Goal: Task Accomplishment & Management: Complete application form

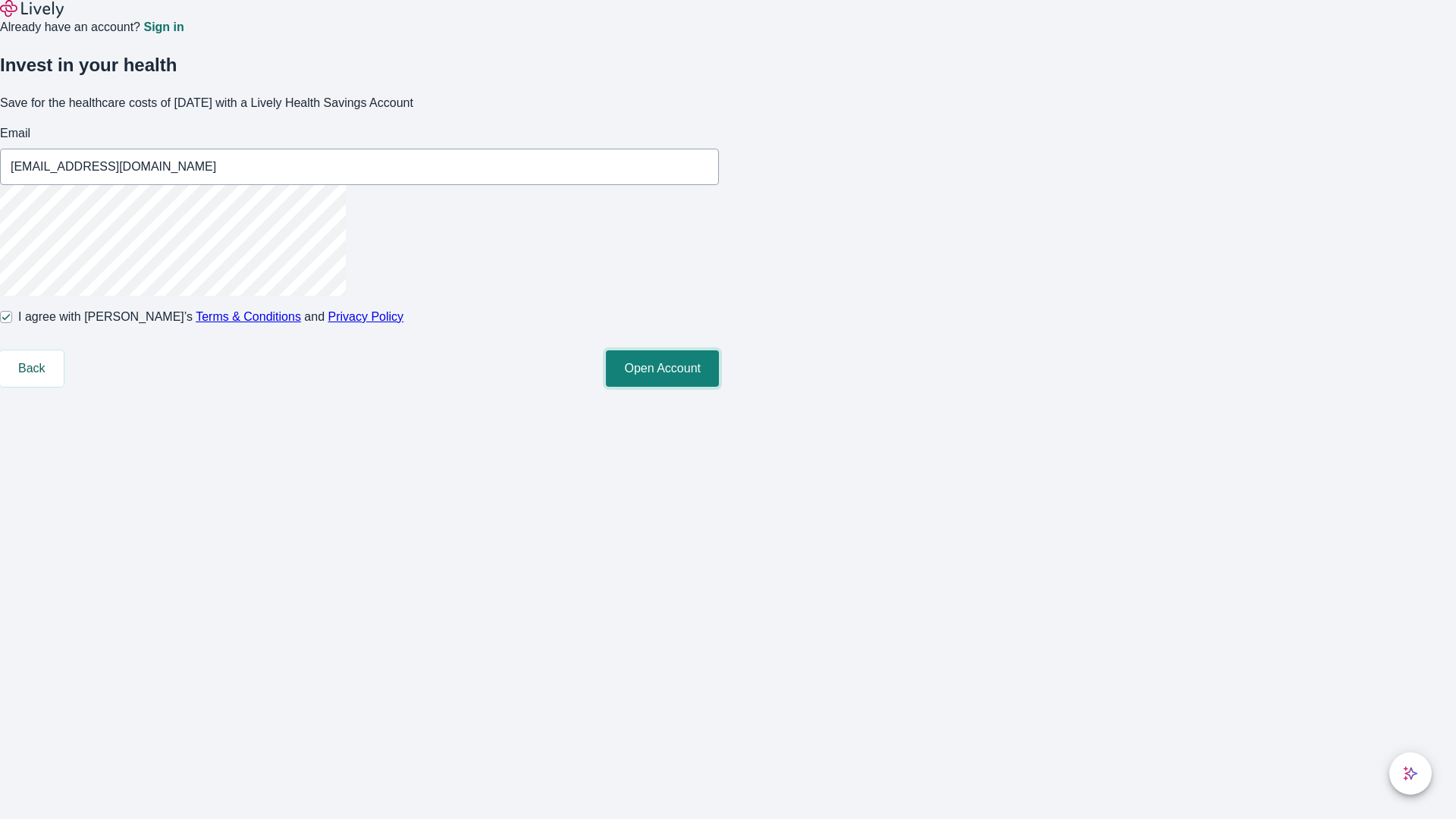
click at [719, 386] on button "Open Account" at bounding box center [661, 368] width 113 height 36
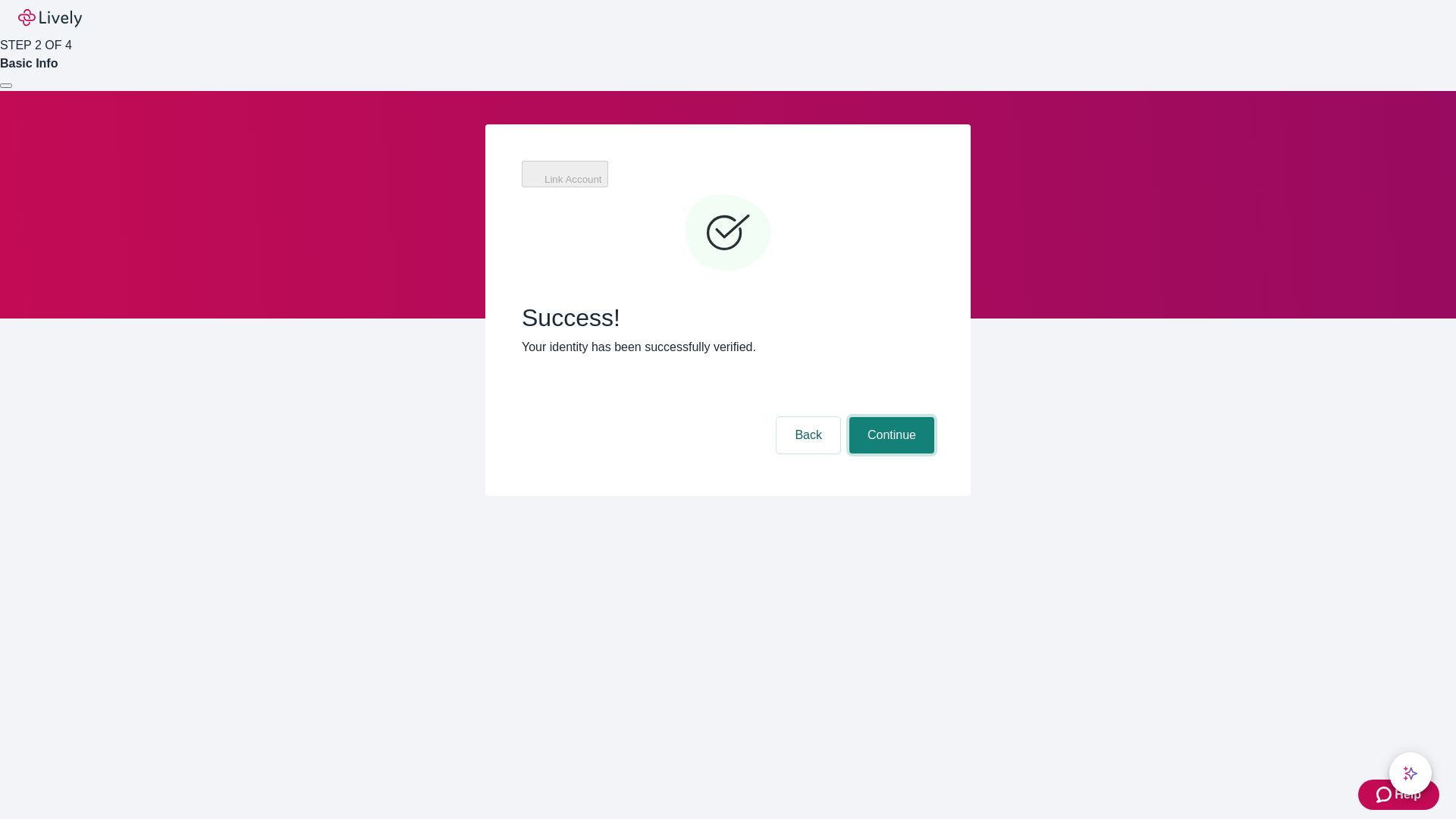
click at [889, 417] on button "Continue" at bounding box center [892, 434] width 85 height 36
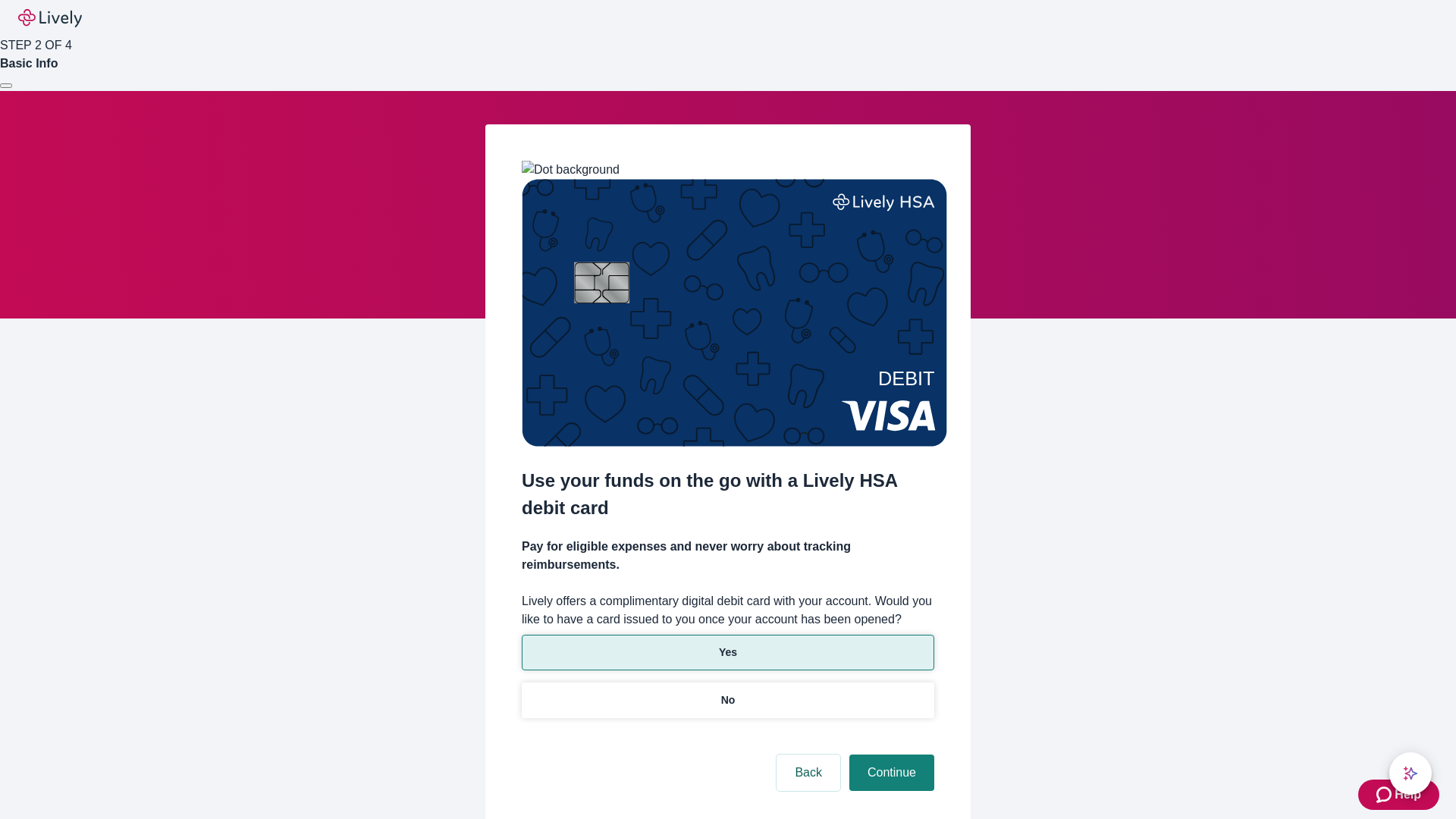
click at [727, 644] on p "Yes" at bounding box center [728, 652] width 19 height 16
click at [889, 754] on button "Continue" at bounding box center [892, 772] width 85 height 36
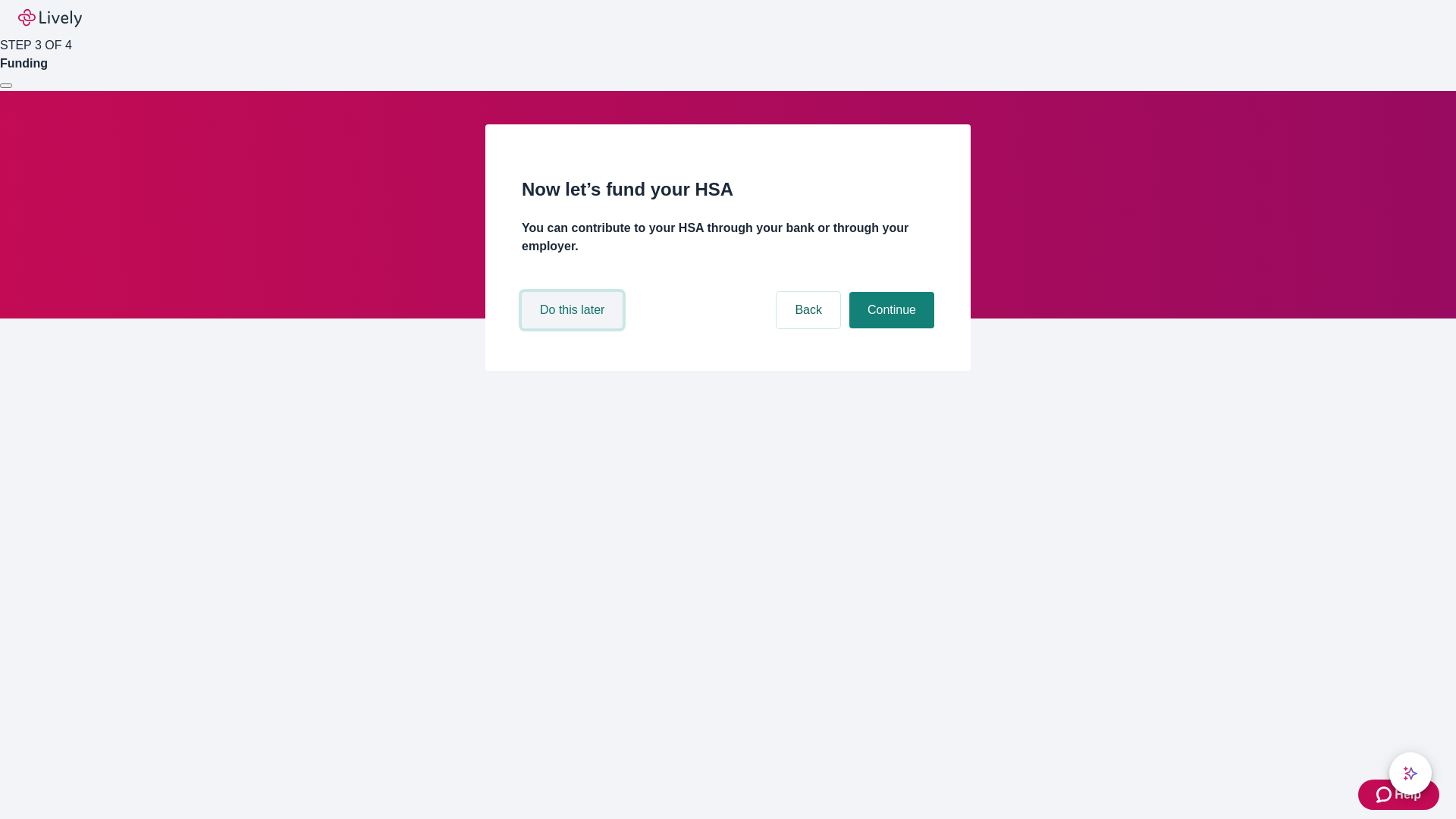
click at [574, 328] on button "Do this later" at bounding box center [572, 309] width 101 height 36
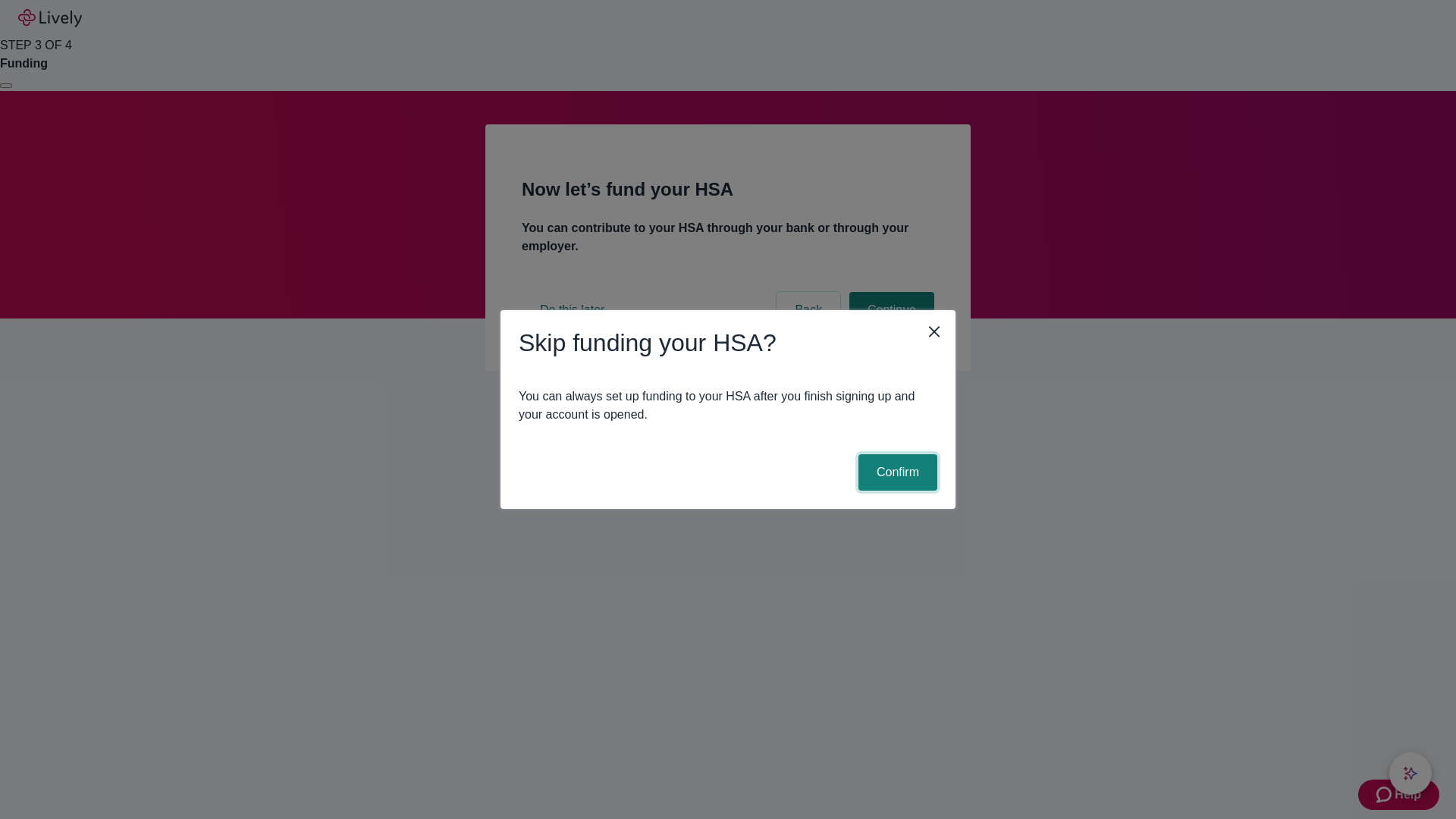
click at [896, 472] on button "Confirm" at bounding box center [897, 472] width 79 height 36
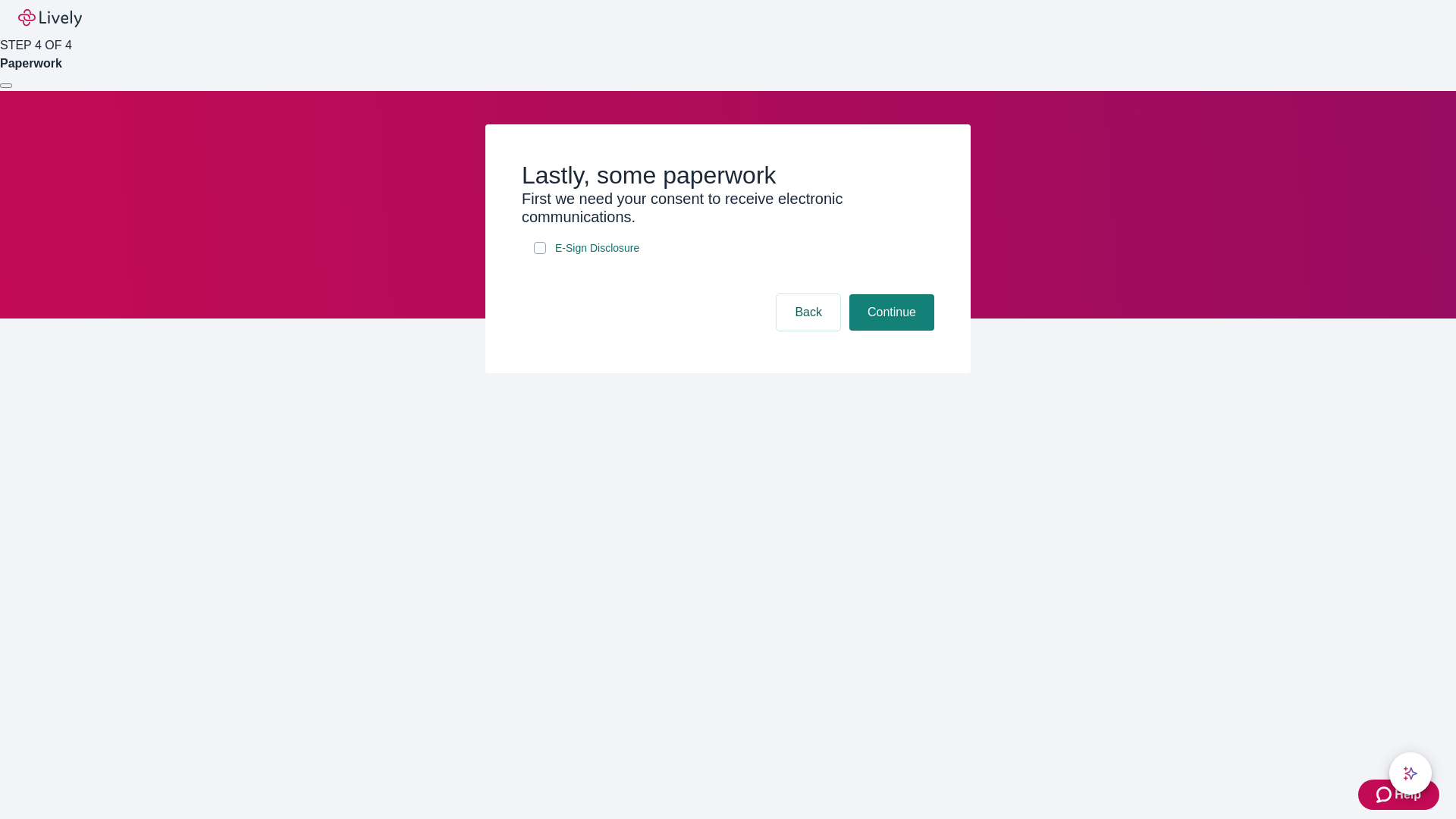
click at [540, 254] on input "E-Sign Disclosure" at bounding box center [540, 248] width 12 height 12
checkbox input "true"
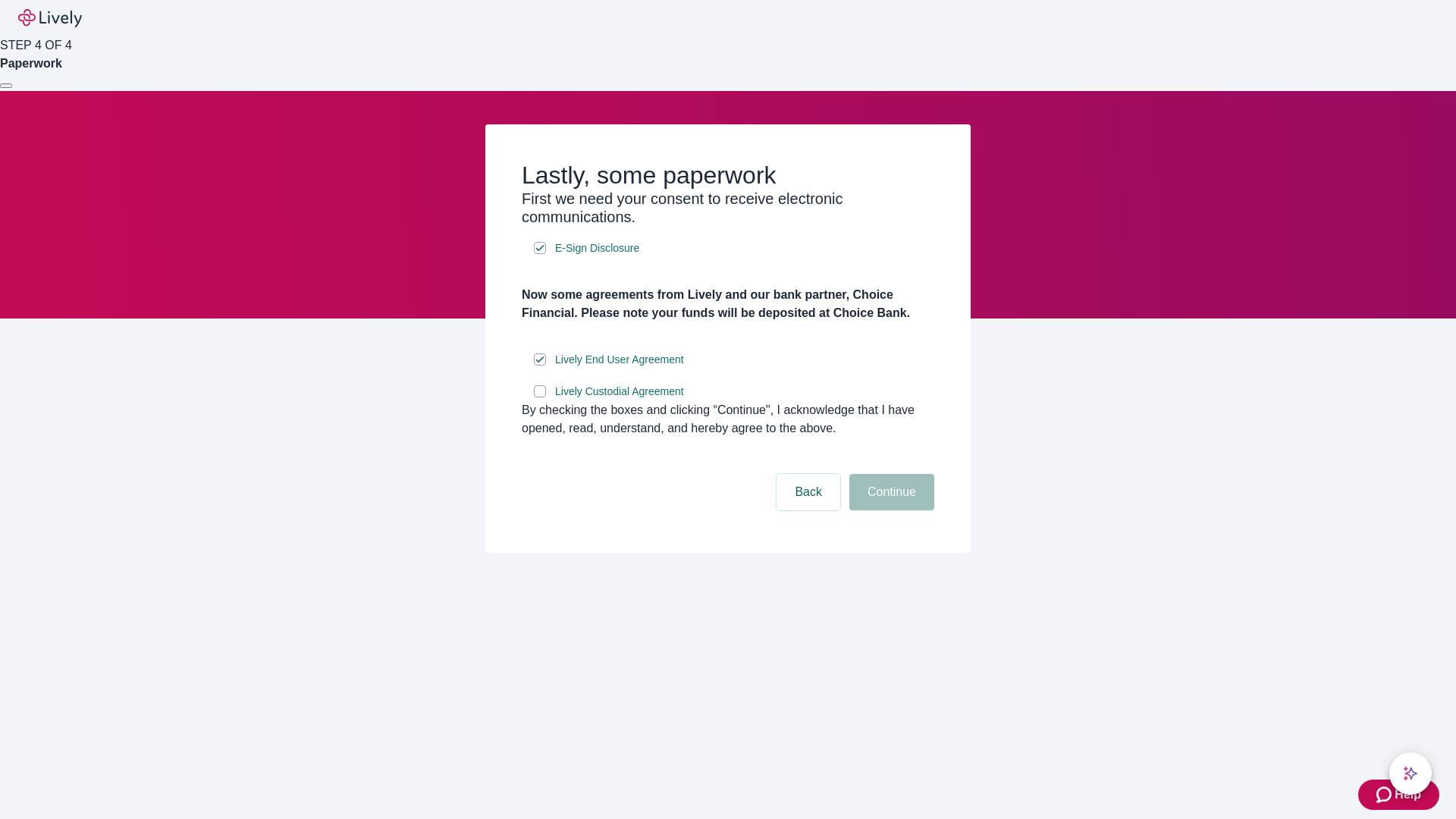
click at [540, 397] on input "Lively Custodial Agreement" at bounding box center [540, 391] width 12 height 12
checkbox input "true"
click at [889, 511] on button "Continue" at bounding box center [892, 492] width 85 height 36
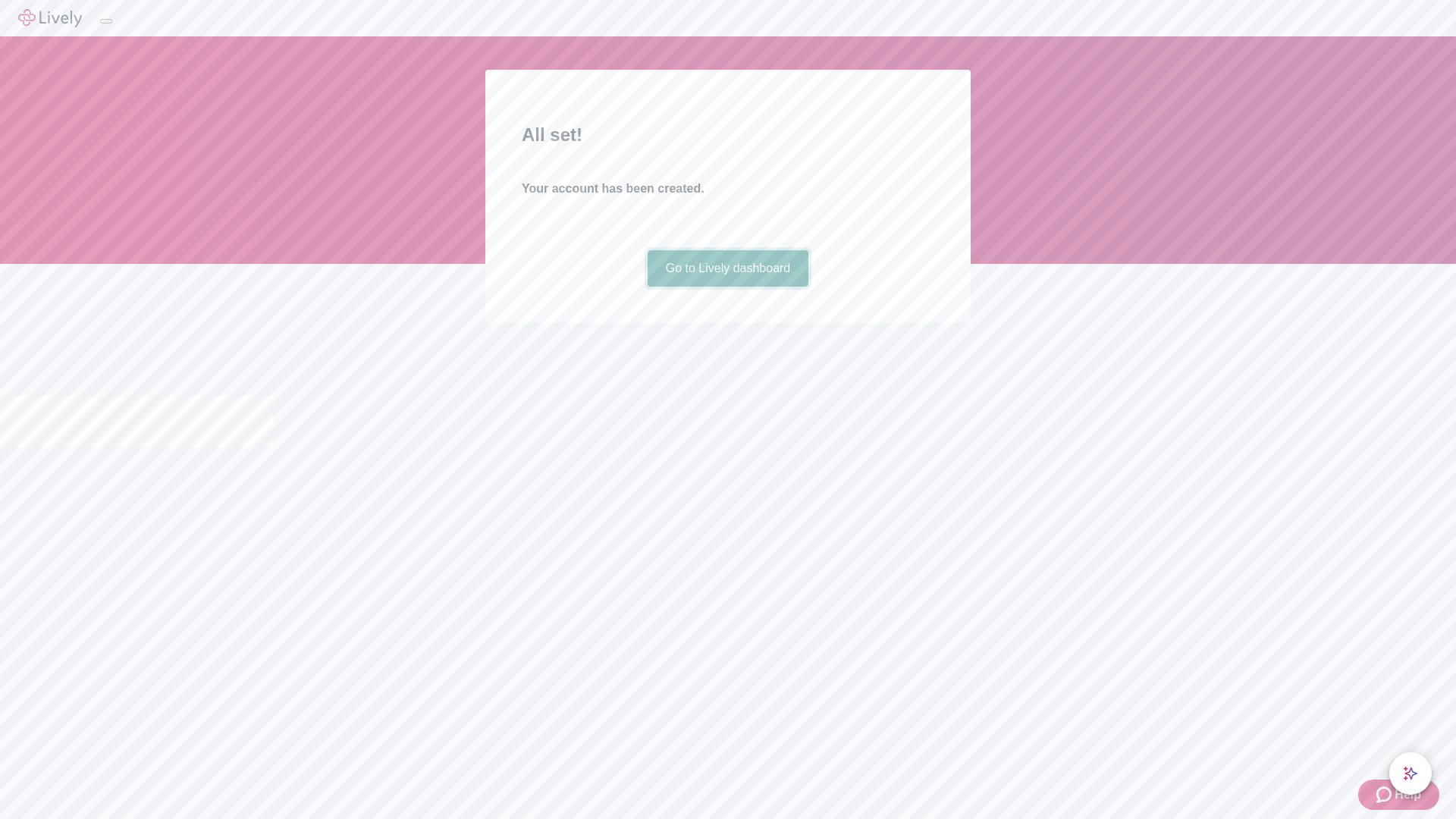
click at [727, 286] on link "Go to Lively dashboard" at bounding box center [728, 268] width 161 height 36
